Goal: Register for event/course

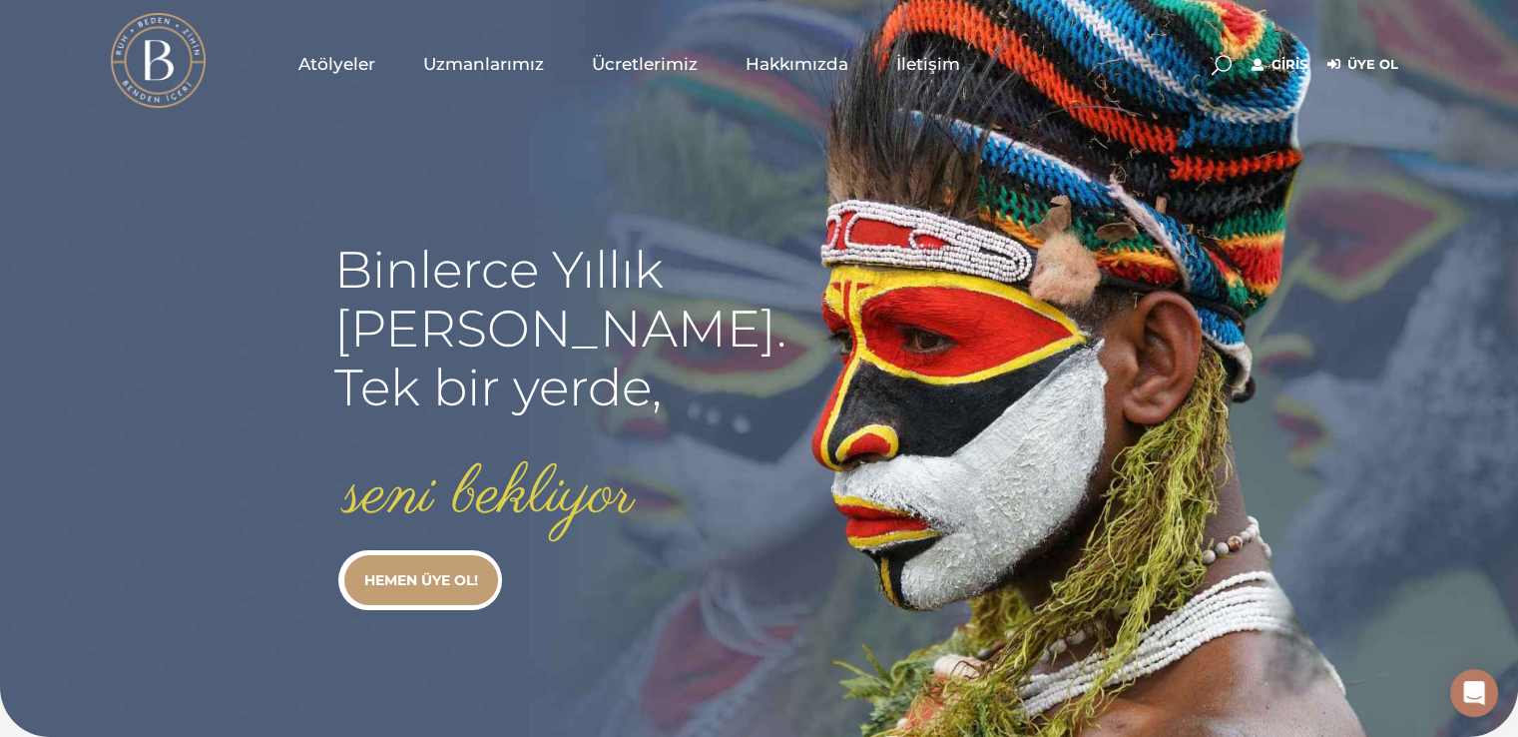
type input "[EMAIL_ADDRESS][DOMAIN_NAME]"
click at [1274, 65] on link "Giriş" at bounding box center [1280, 65] width 56 height 24
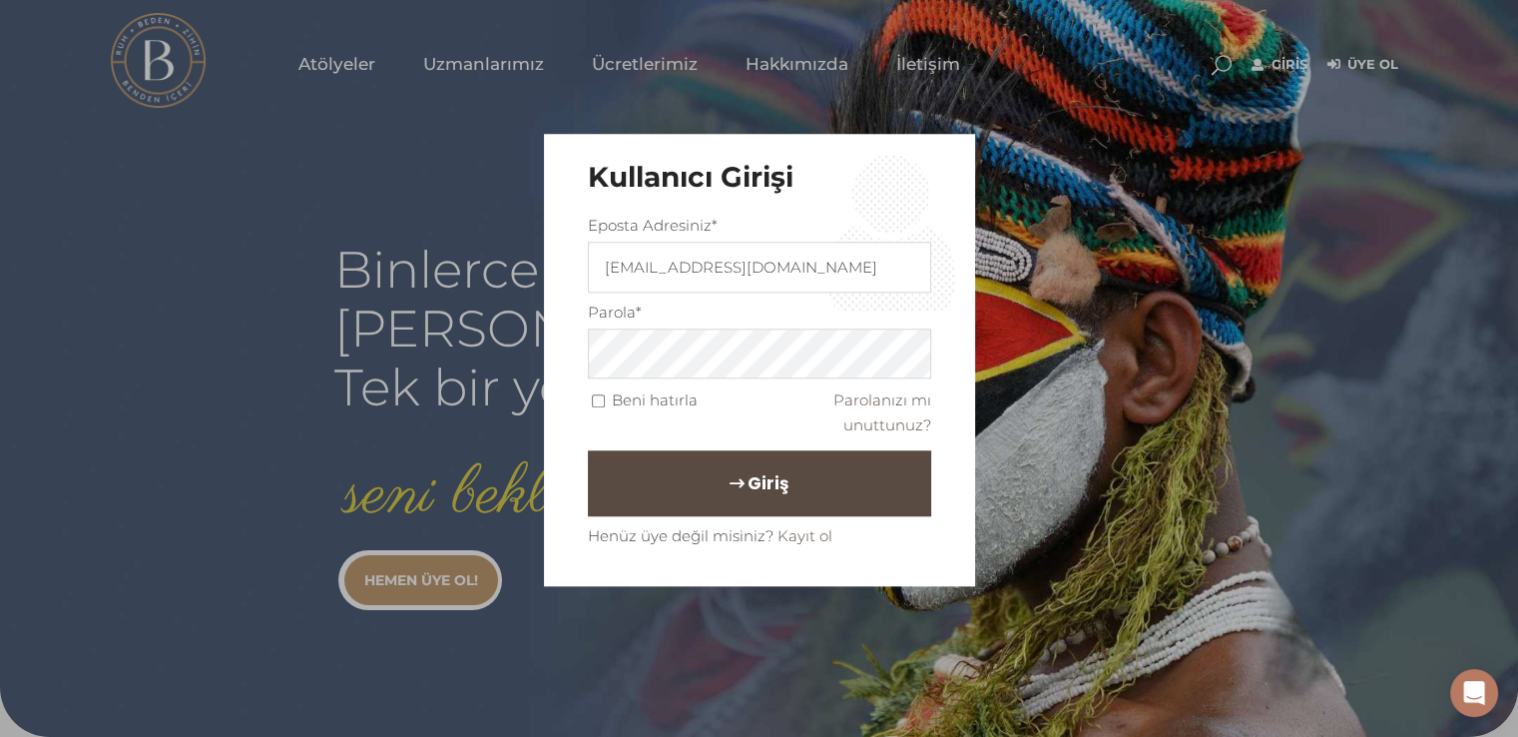
click at [803, 471] on button "Giriş" at bounding box center [759, 484] width 343 height 66
click at [753, 470] on span "Giriş" at bounding box center [768, 484] width 41 height 34
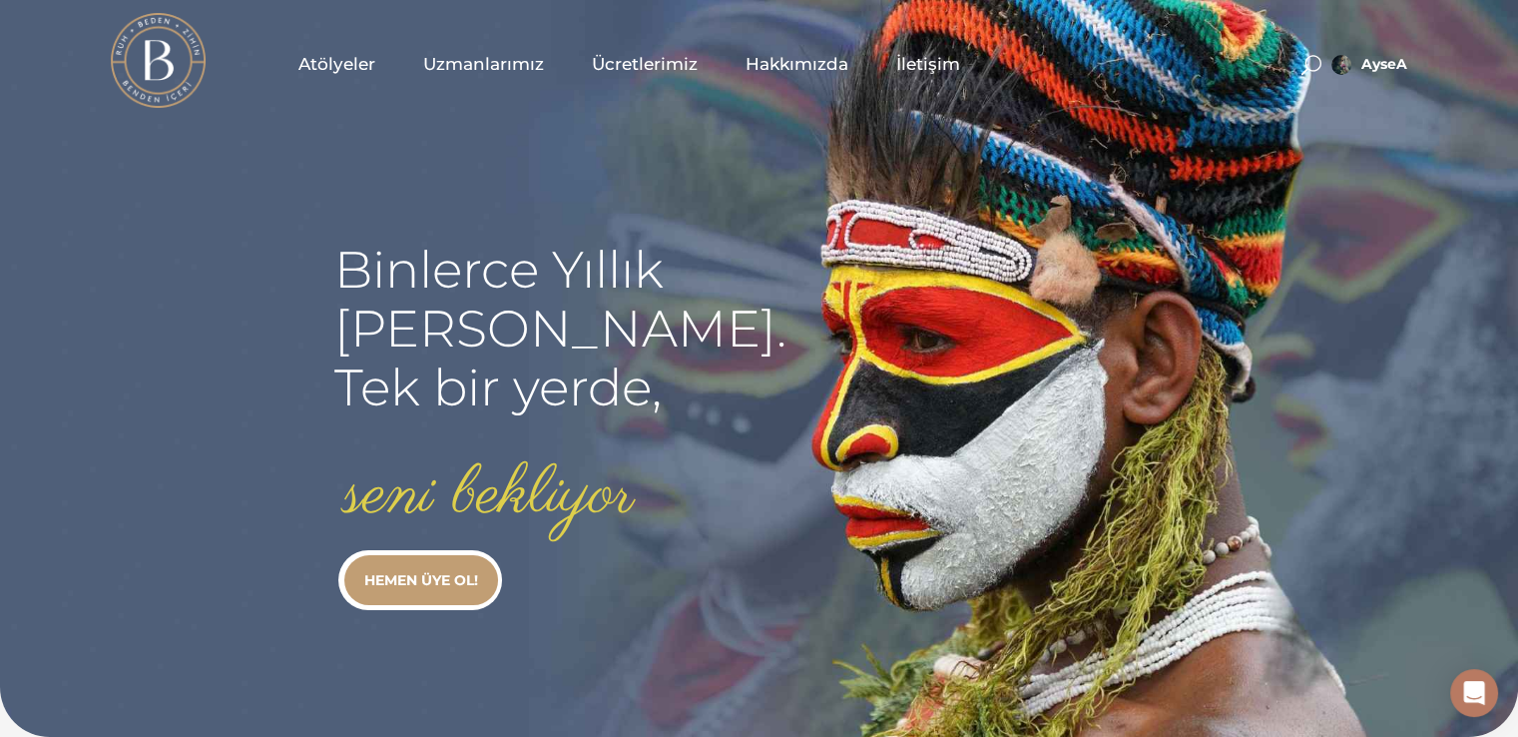
click at [351, 61] on span "Atölyeler" at bounding box center [337, 64] width 77 height 23
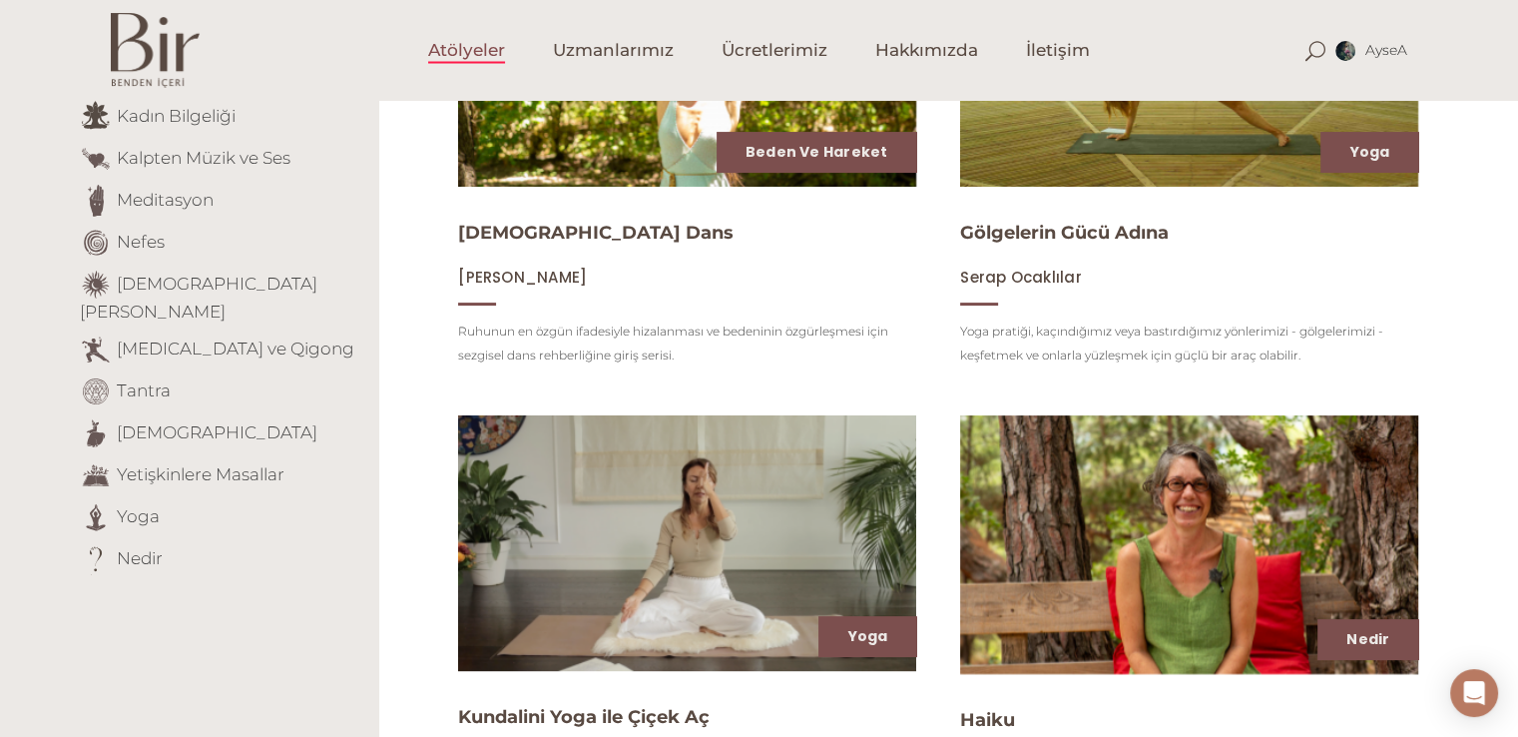
scroll to position [491, 0]
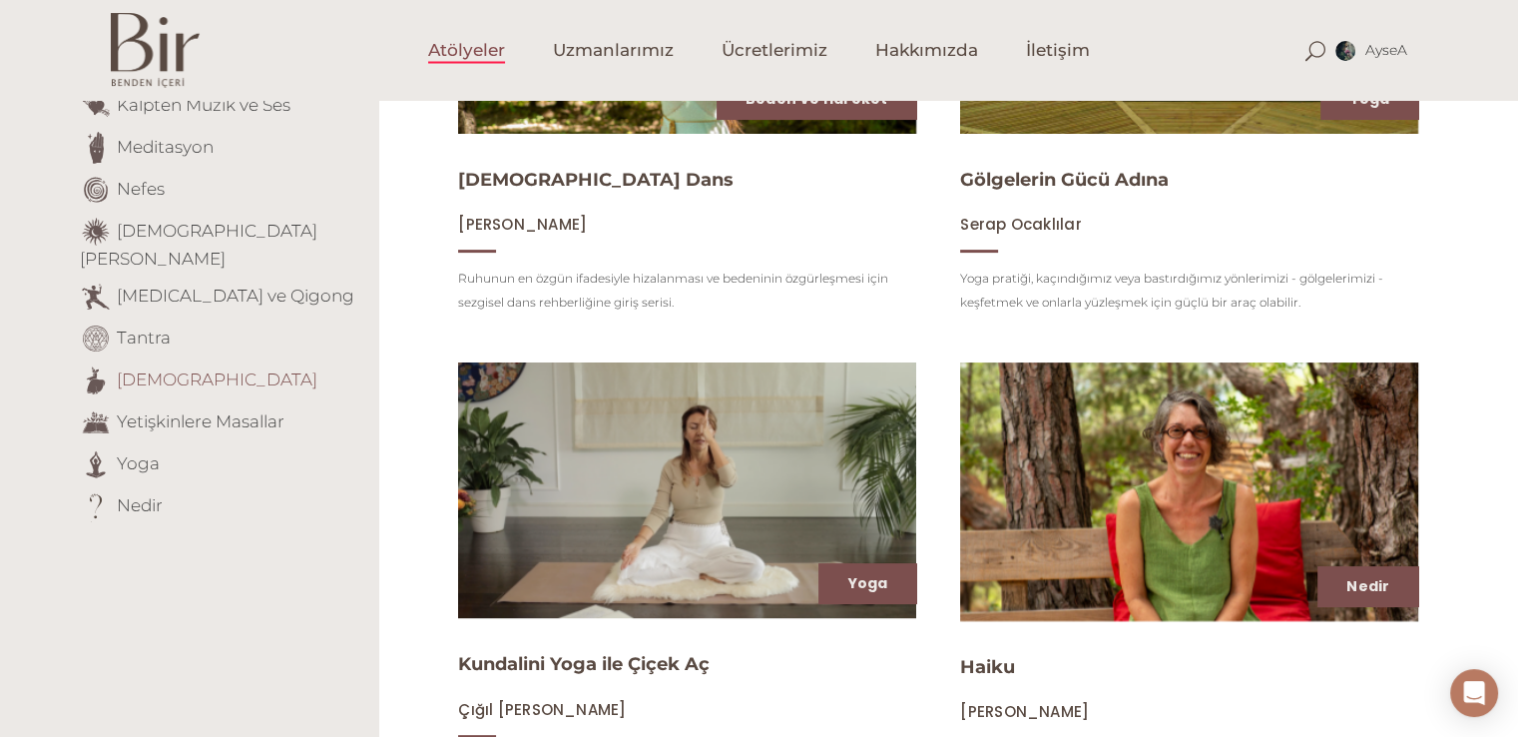
click at [163, 368] on link "[DEMOGRAPHIC_DATA]" at bounding box center [217, 378] width 201 height 20
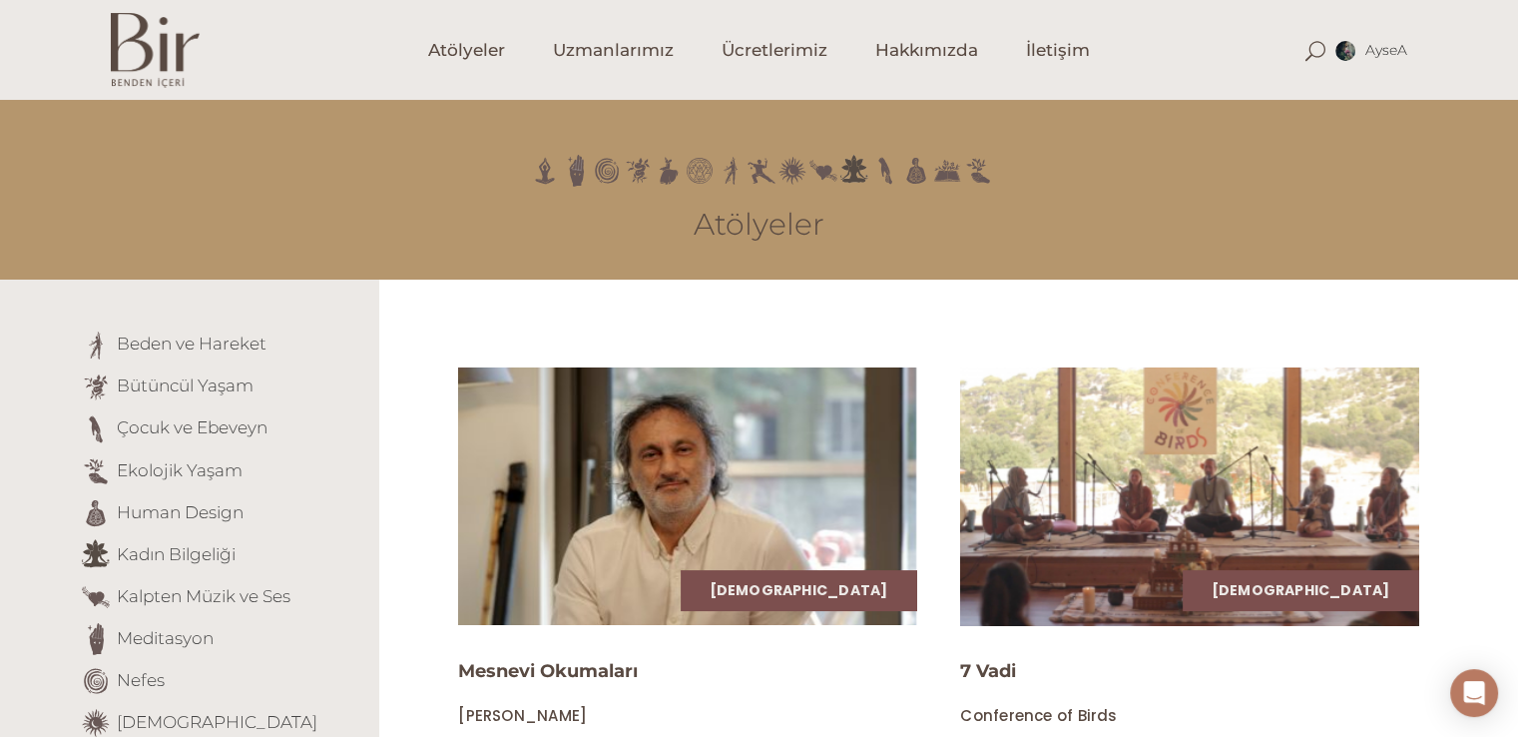
click at [1122, 508] on img at bounding box center [1189, 496] width 472 height 266
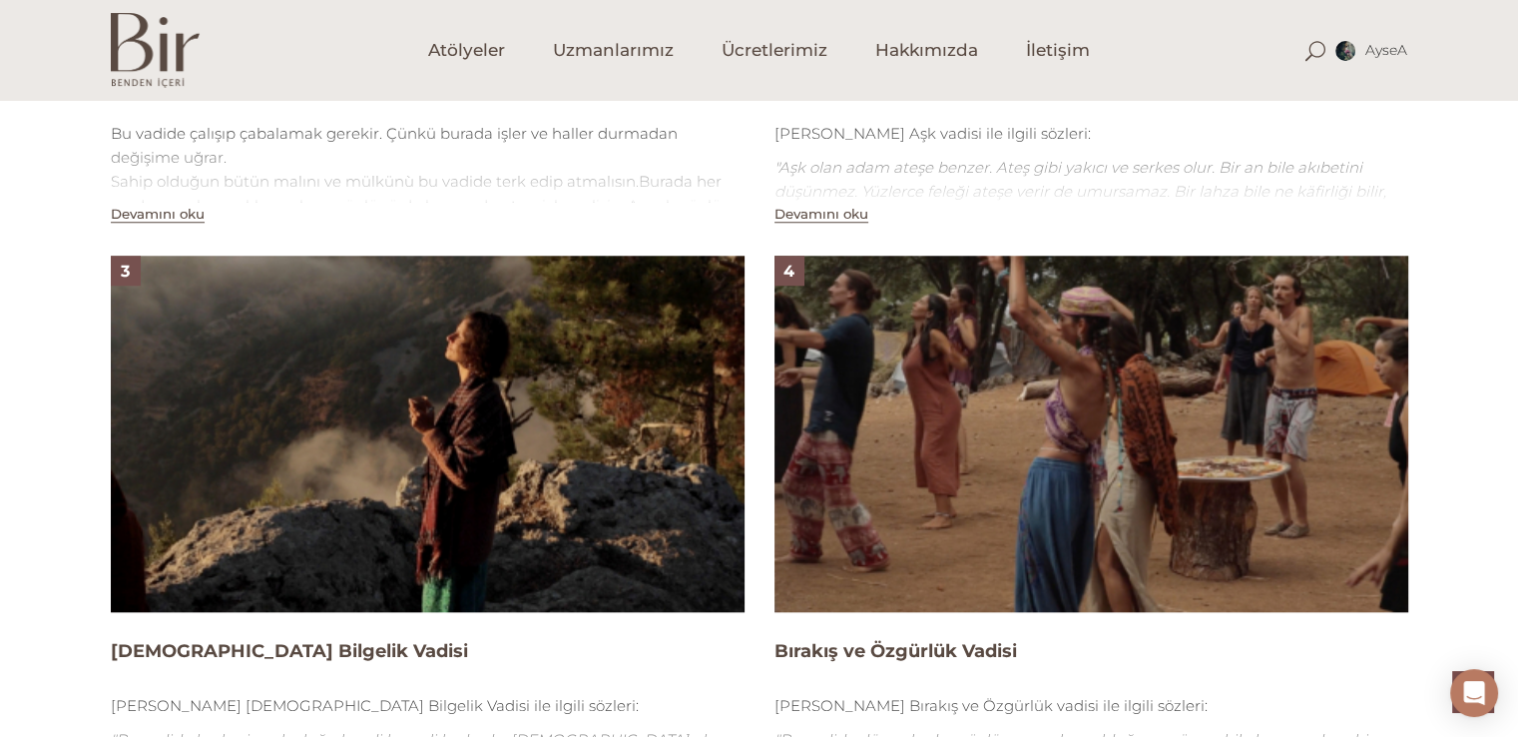
scroll to position [1759, 0]
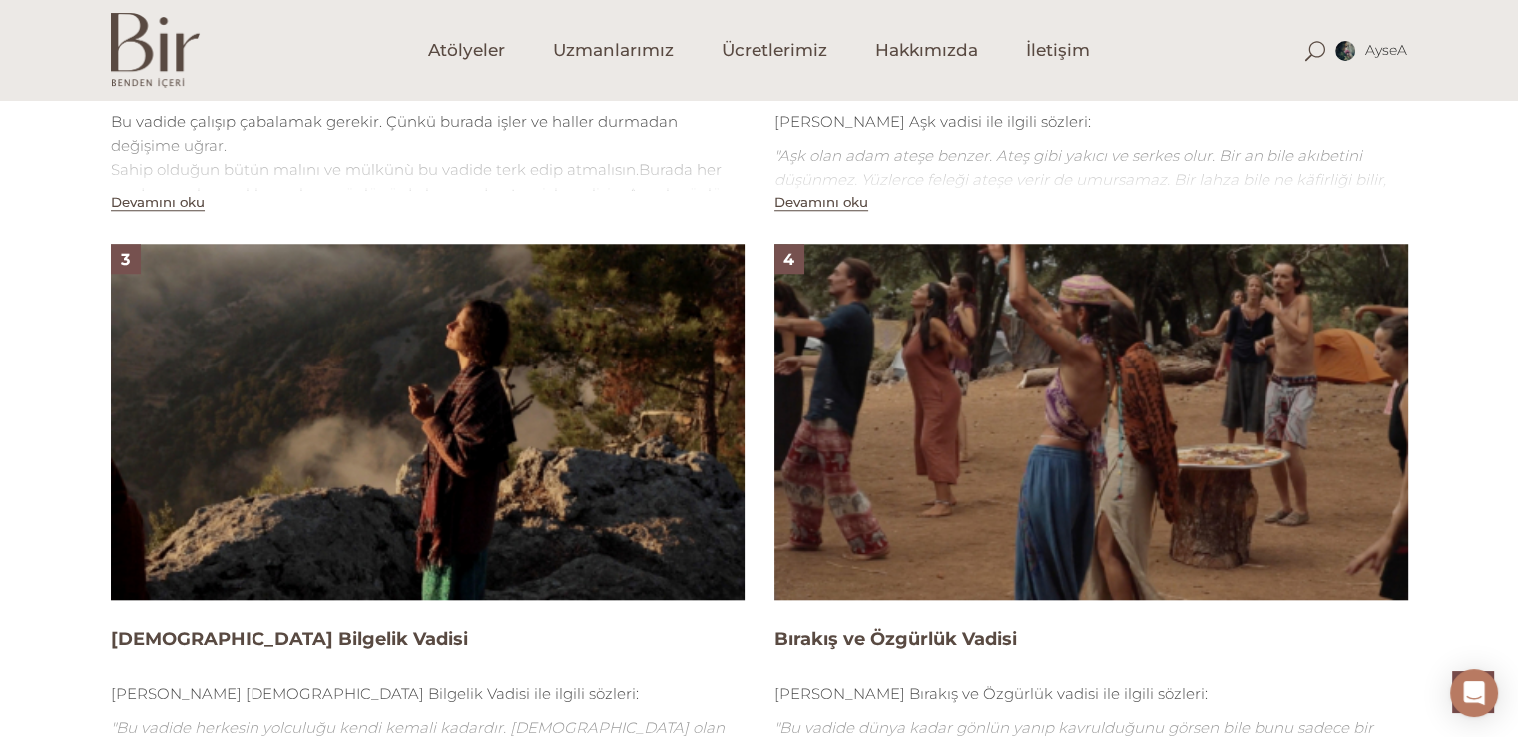
click at [575, 433] on img at bounding box center [428, 422] width 634 height 356
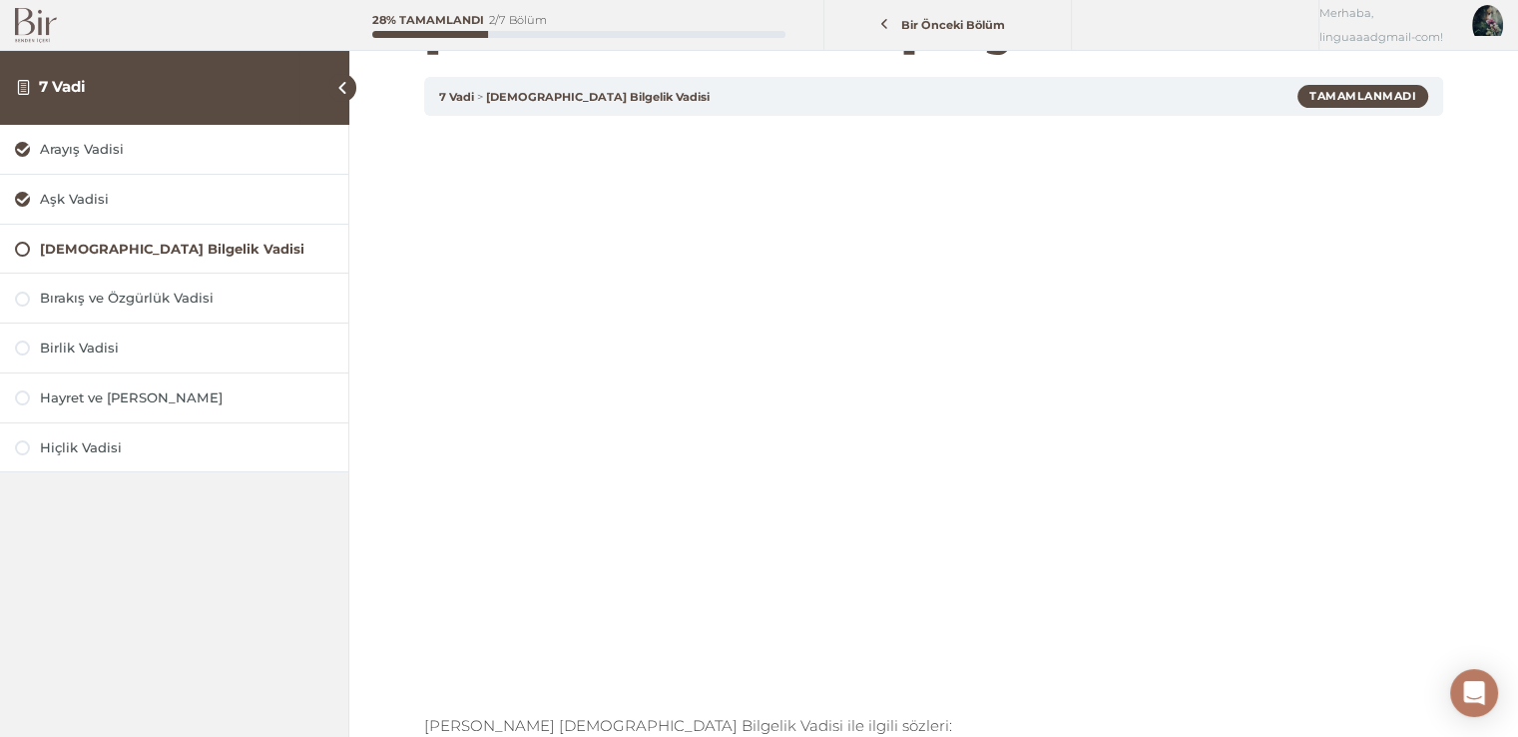
scroll to position [80, 0]
